Goal: Find specific page/section: Find specific page/section

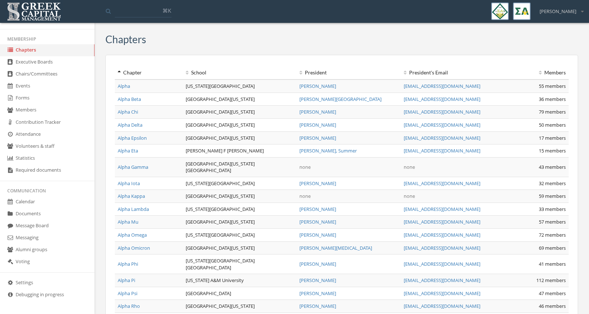
scroll to position [132, 0]
click at [31, 215] on link "Documents" at bounding box center [47, 214] width 95 height 12
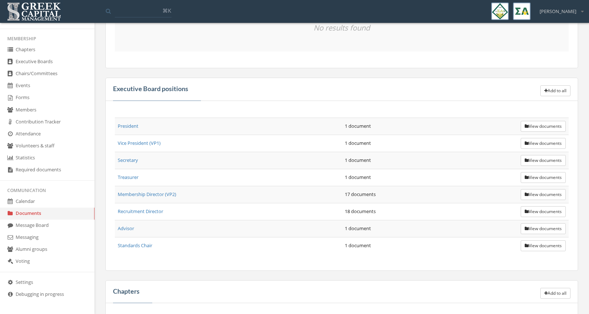
scroll to position [171, 0]
click at [153, 196] on link "Membership Director (VP2)" at bounding box center [147, 194] width 59 height 7
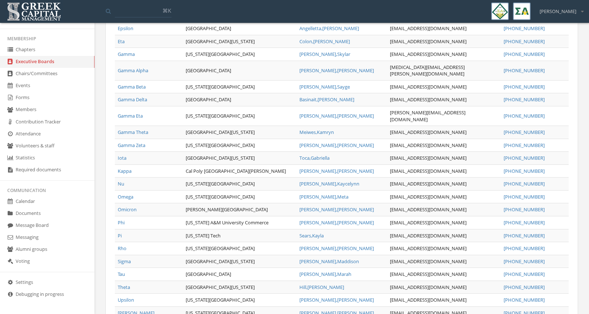
scroll to position [714, 0]
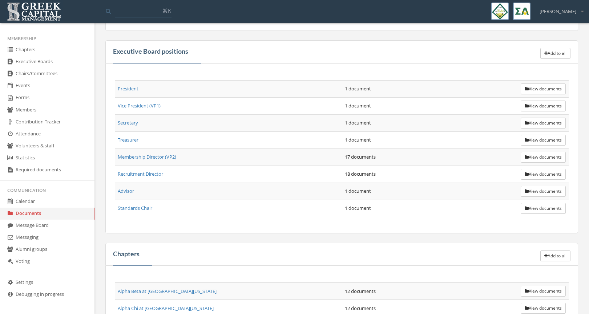
scroll to position [212, 0]
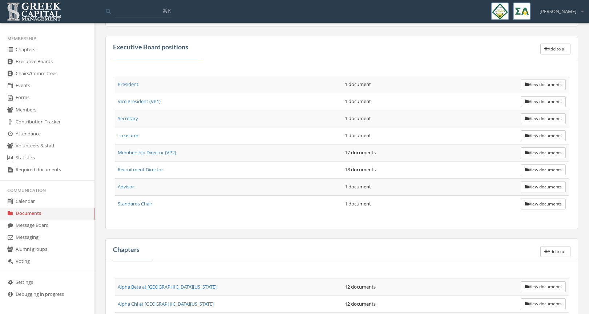
click at [541, 170] on button "View documents" at bounding box center [543, 170] width 45 height 11
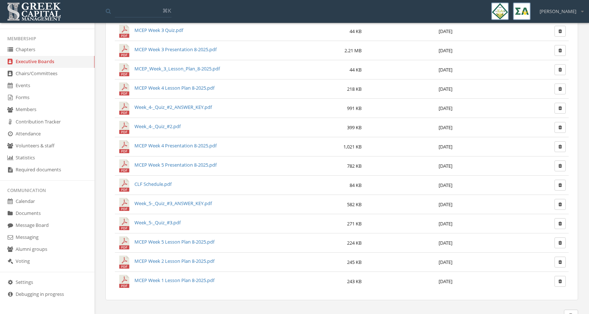
scroll to position [138, 0]
